Goal: Task Accomplishment & Management: Manage account settings

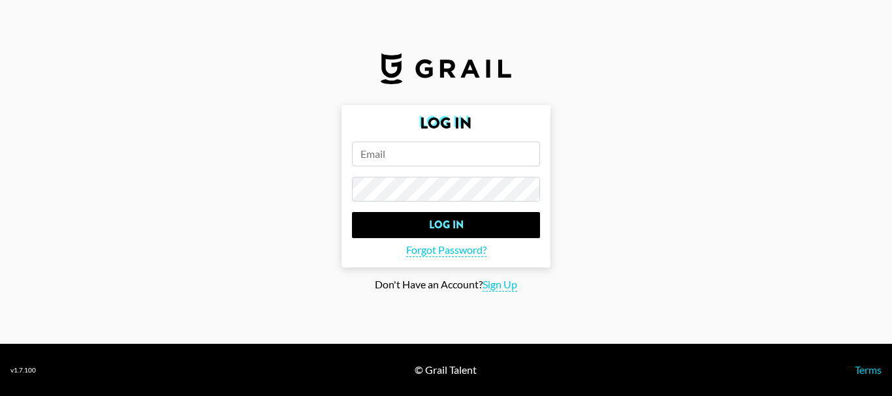
click at [396, 151] on input "email" at bounding box center [446, 154] width 188 height 25
click at [400, 159] on input "email" at bounding box center [446, 154] width 188 height 25
click at [404, 159] on input "email" at bounding box center [446, 154] width 188 height 25
click at [385, 159] on input "email" at bounding box center [446, 154] width 188 height 25
click at [564, 355] on footer "v 1.7.100 © Grail Talent Terms" at bounding box center [446, 370] width 892 height 52
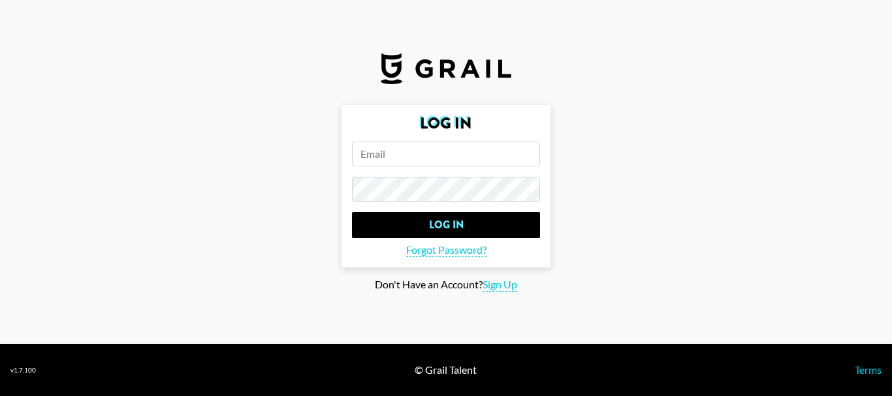
click at [394, 157] on input "email" at bounding box center [446, 154] width 188 height 25
paste input "[PERSON_NAME]-"
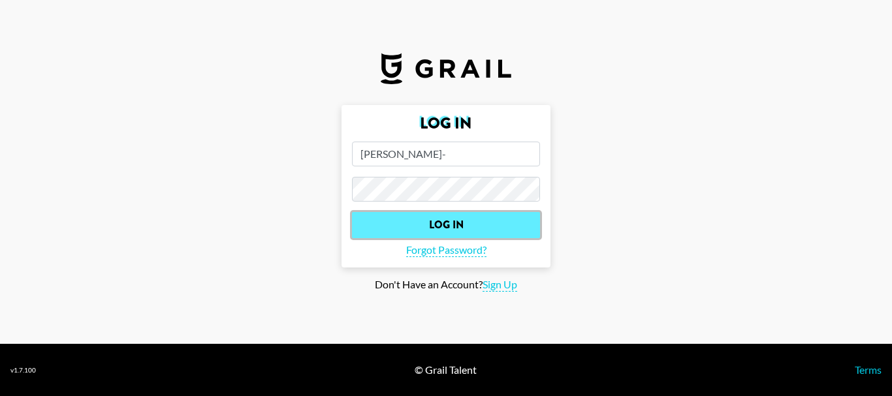
click at [453, 223] on input "Log In" at bounding box center [446, 225] width 188 height 26
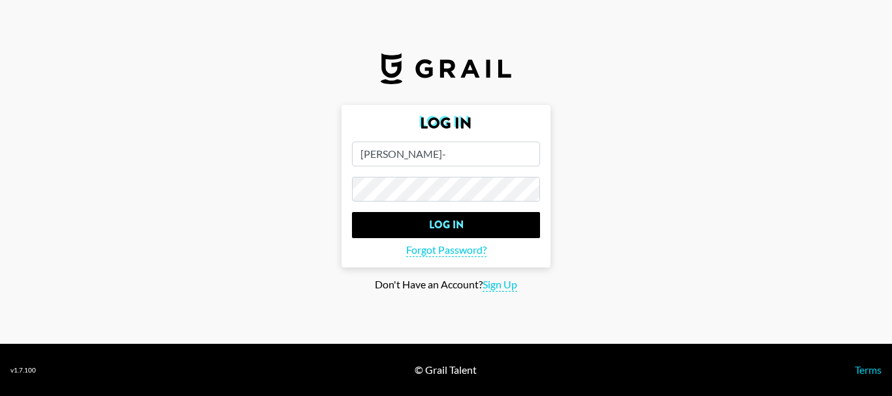
click at [454, 152] on input "[PERSON_NAME]-" at bounding box center [446, 154] width 188 height 25
paste input "[DOMAIN_NAME]"
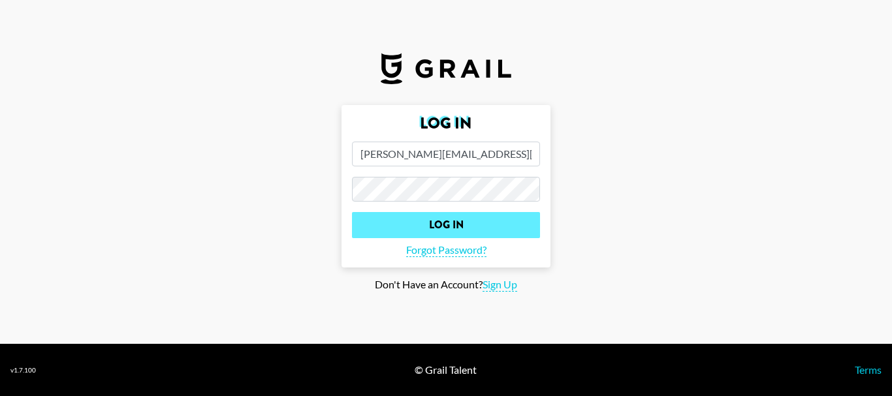
type input "[PERSON_NAME][EMAIL_ADDRESS][DOMAIN_NAME]"
click at [449, 226] on input "Log In" at bounding box center [446, 225] width 188 height 26
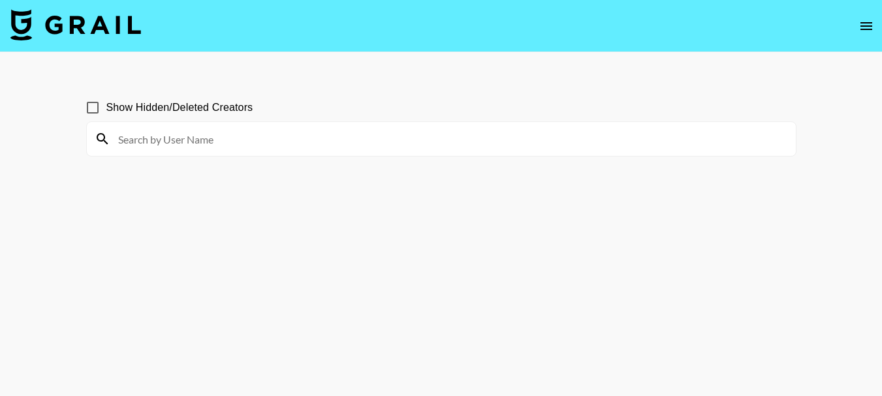
click at [879, 24] on button "open drawer" at bounding box center [866, 26] width 26 height 26
click at [862, 24] on icon "open drawer" at bounding box center [867, 26] width 16 height 16
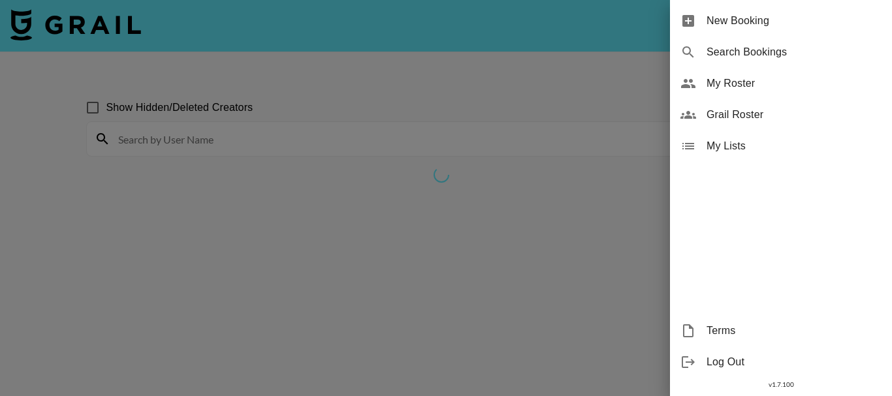
click at [717, 87] on span "My Roster" at bounding box center [794, 84] width 175 height 16
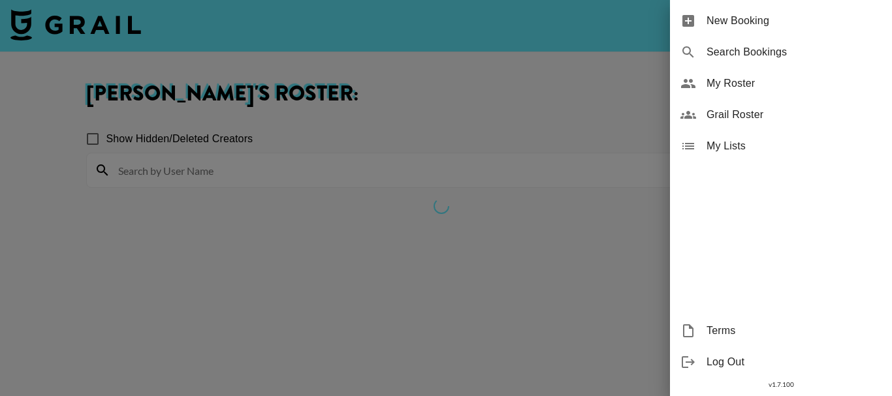
click at [569, 85] on div at bounding box center [446, 198] width 892 height 396
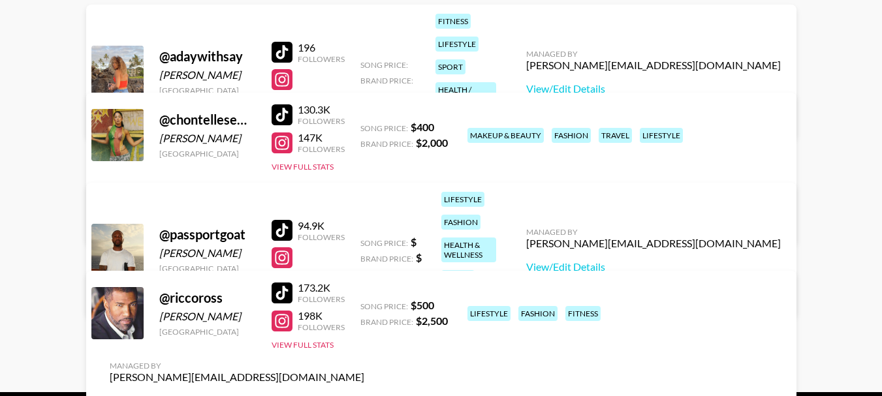
scroll to position [112, 0]
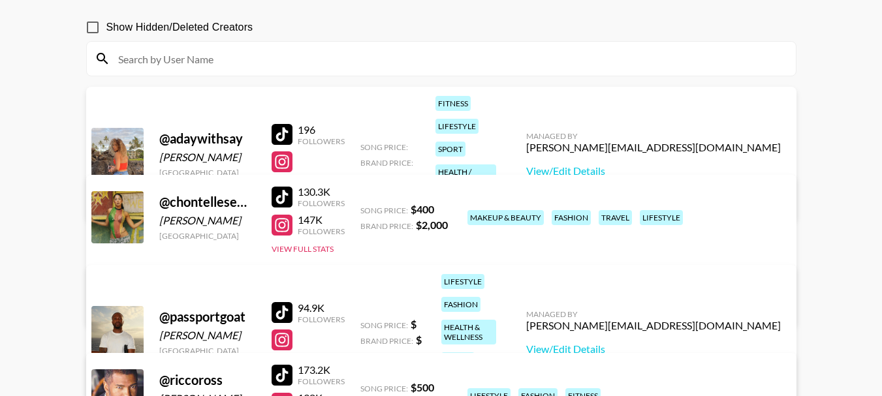
click at [859, 161] on main "Peter Iwuh 's Roster: Show Hidden/Deleted Creators @ adaywithsay Saylor Hawkins…" at bounding box center [441, 208] width 882 height 534
click at [671, 165] on link "View/Edit Details" at bounding box center [653, 171] width 255 height 13
click at [380, 50] on input at bounding box center [449, 58] width 678 height 21
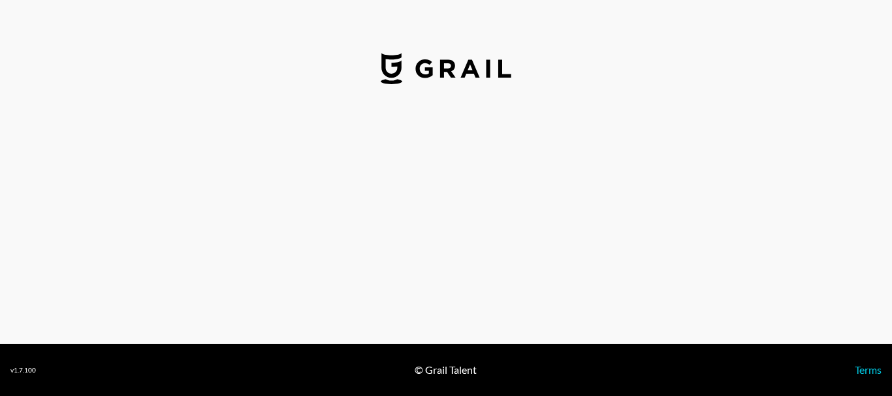
select select "USD"
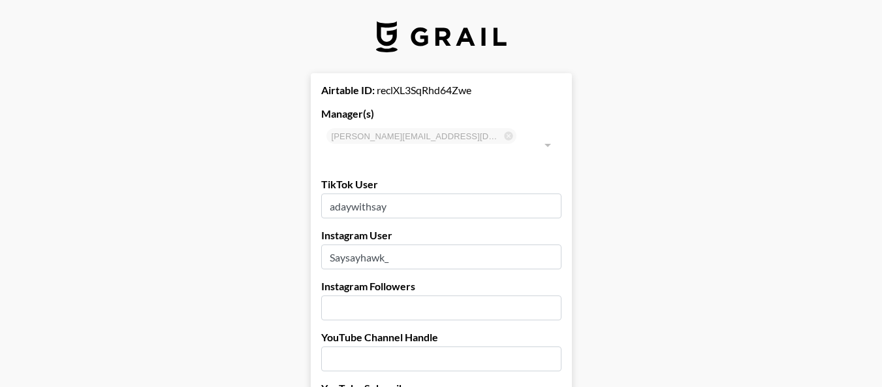
click at [363, 295] on input "number" at bounding box center [441, 307] width 240 height 25
click at [351, 295] on input "65400" at bounding box center [441, 307] width 240 height 25
type input "65400"
click at [375, 330] on label "YouTube Channel Handle" at bounding box center [441, 336] width 240 height 13
click at [370, 347] on input "text" at bounding box center [441, 358] width 240 height 25
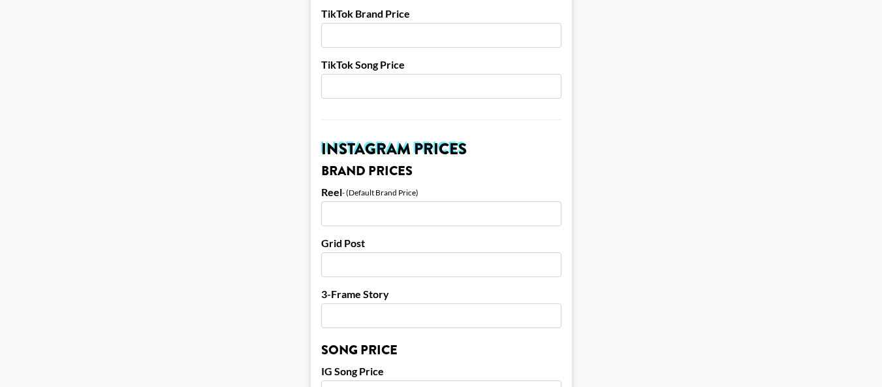
scroll to position [588, 0]
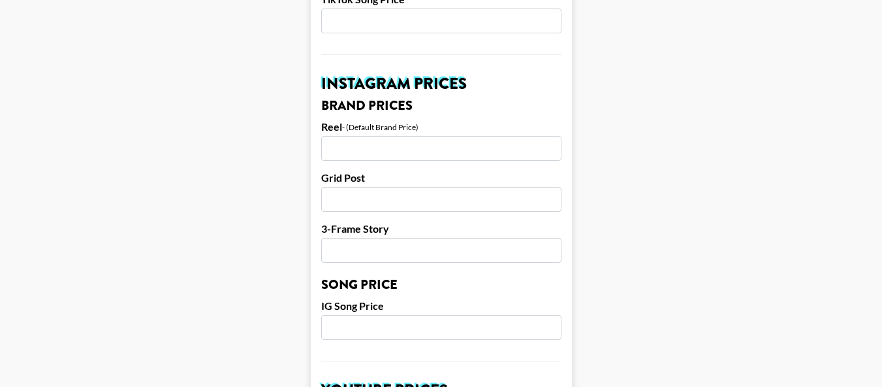
click at [369, 136] on input "number" at bounding box center [441, 148] width 240 height 25
type input "1000"
click at [368, 187] on input "number" at bounding box center [441, 199] width 240 height 25
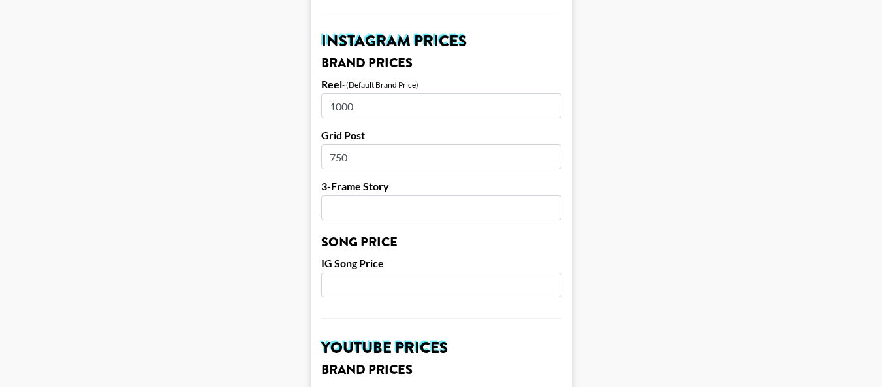
scroll to position [653, 0]
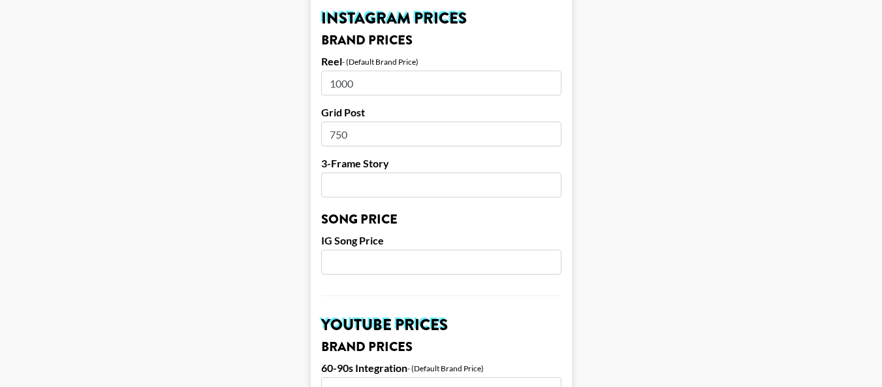
type input "750"
click at [389, 172] on input "number" at bounding box center [441, 184] width 240 height 25
type input "500"
click at [385, 249] on input "number" at bounding box center [441, 261] width 240 height 25
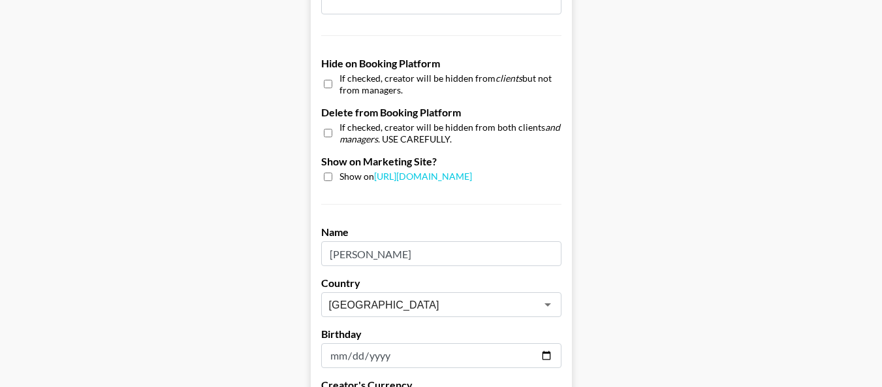
scroll to position [1385, 0]
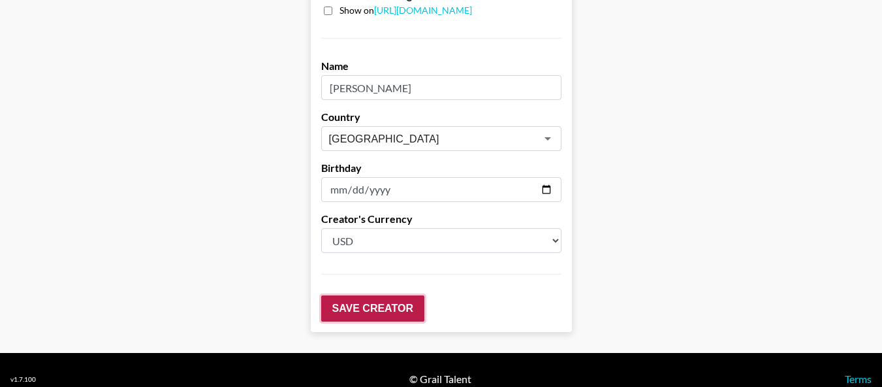
click at [358, 295] on input "Save Creator" at bounding box center [372, 308] width 103 height 26
click at [378, 295] on input "Save Creator" at bounding box center [372, 308] width 103 height 26
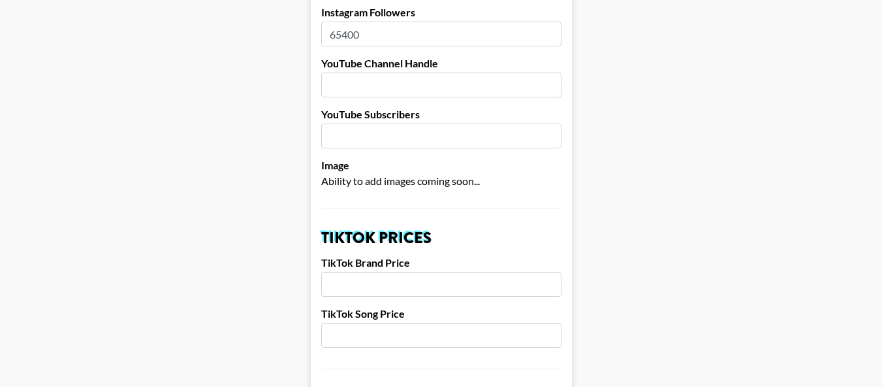
scroll to position [400, 0]
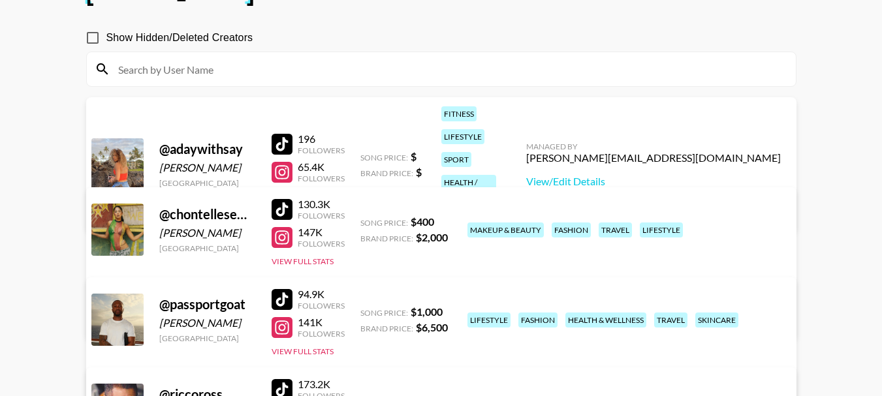
scroll to position [131, 0]
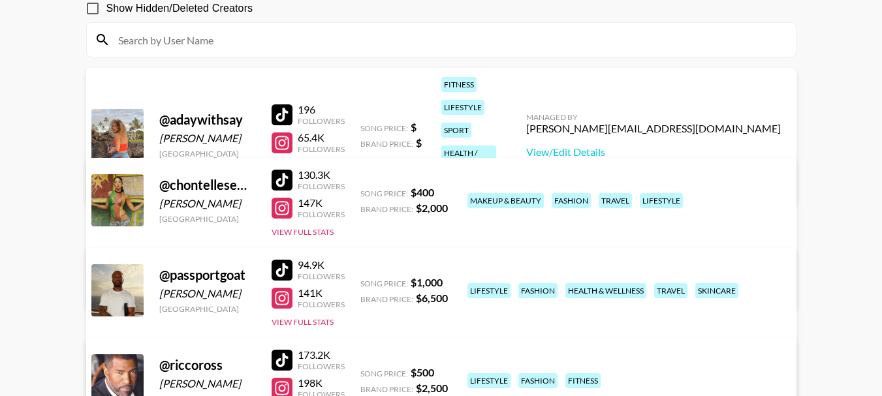
click at [603, 35] on input at bounding box center [449, 39] width 678 height 21
